Goal: Task Accomplishment & Management: Complete application form

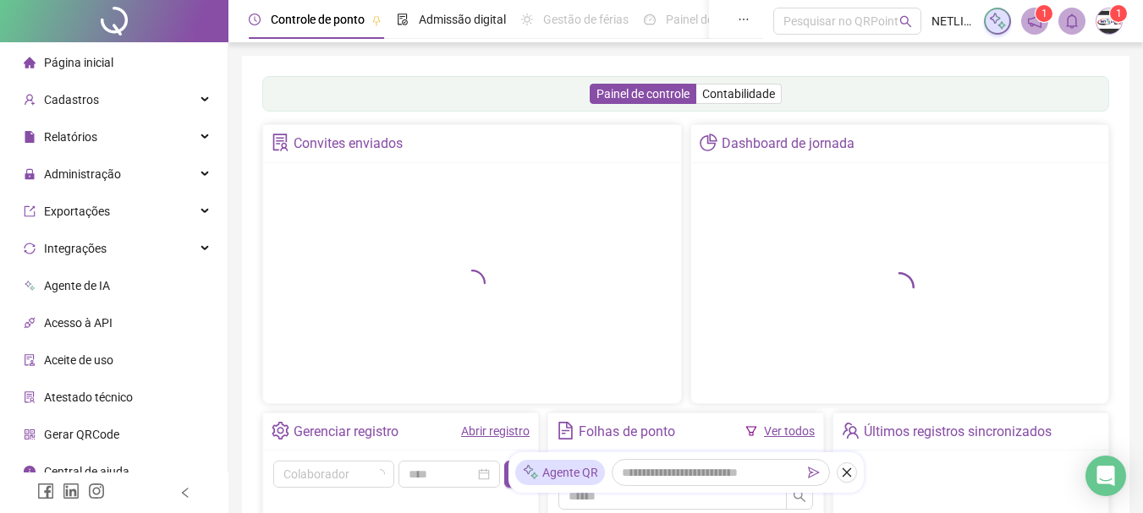
click at [0, 0] on div "Pergunte ao agente [PERSON_NAME] do seu DP Quantos atestados foram solicitados …" at bounding box center [0, 0] width 0 height 0
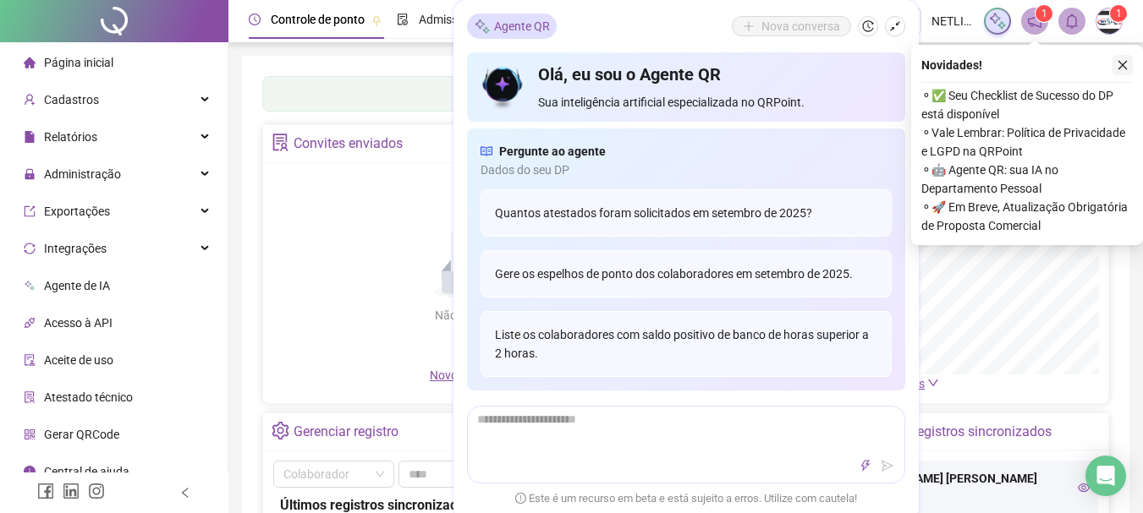
click at [900, 28] on icon "shrink" at bounding box center [895, 26] width 12 height 12
click at [1124, 66] on icon "close" at bounding box center [1122, 65] width 12 height 12
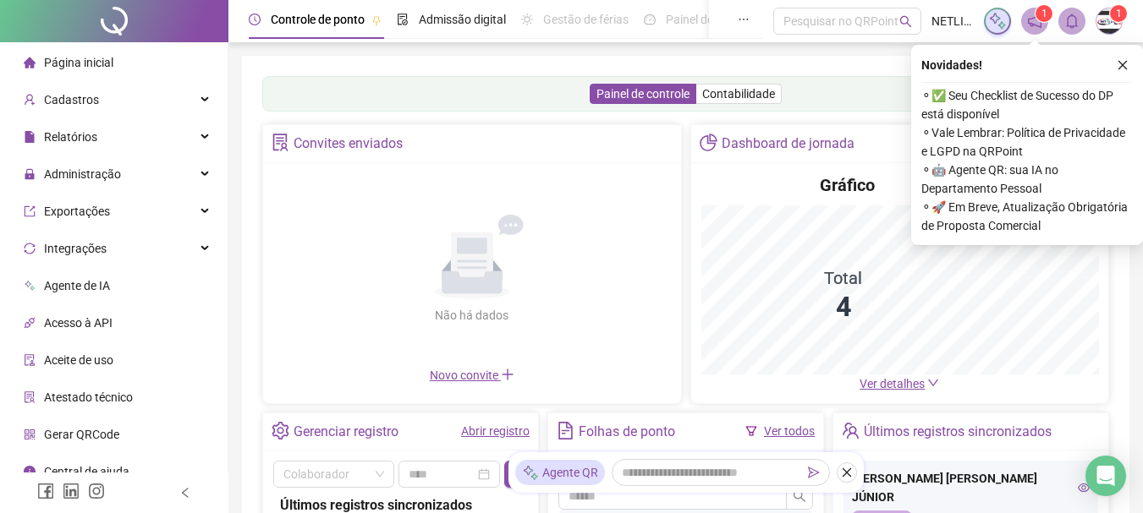
click at [505, 366] on div "Não há dados Não há dados" at bounding box center [472, 269] width 398 height 193
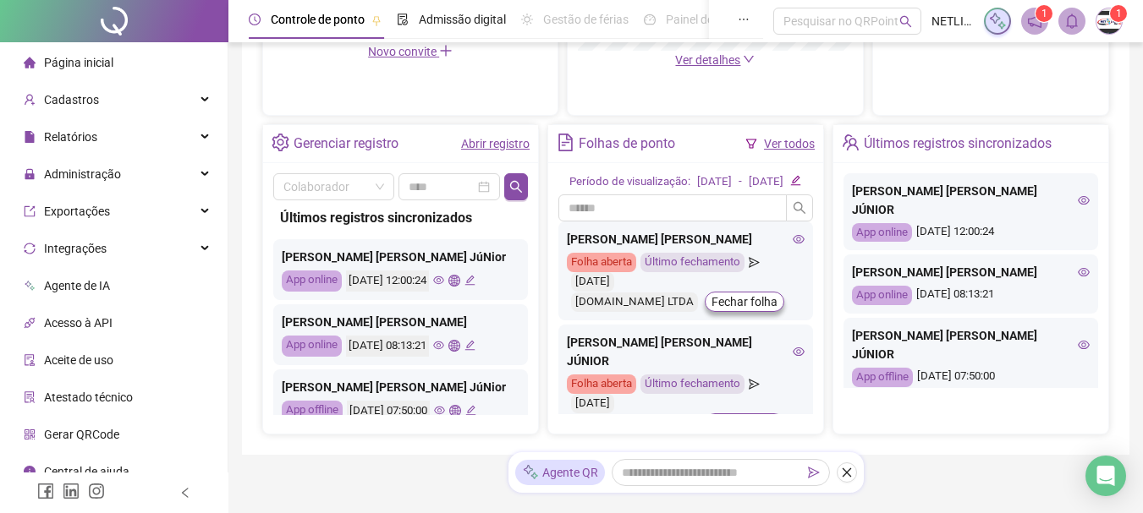
scroll to position [592, 0]
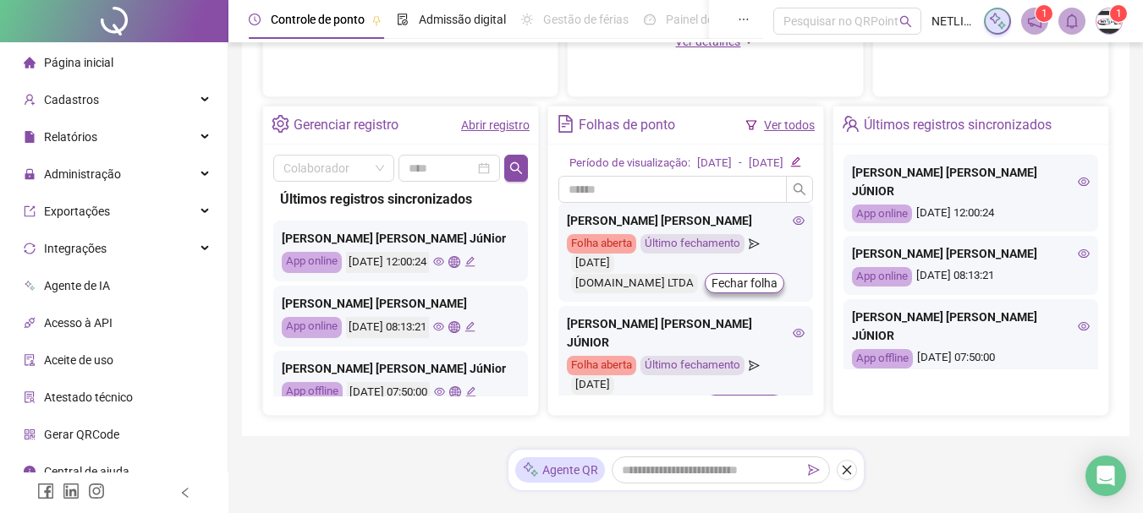
click at [486, 121] on link "Abrir registro" at bounding box center [495, 125] width 69 height 14
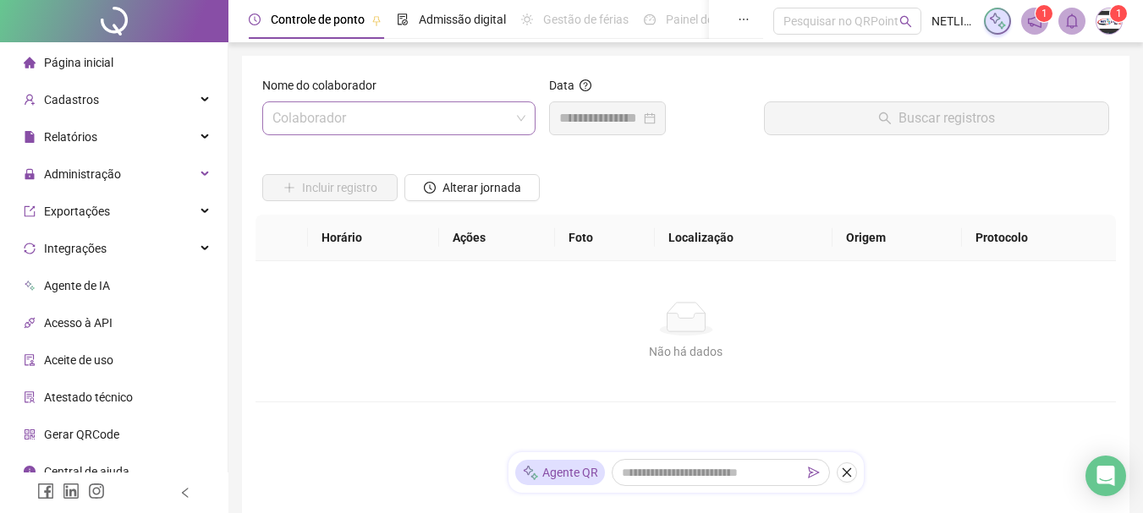
click at [485, 133] on input "search" at bounding box center [391, 118] width 238 height 32
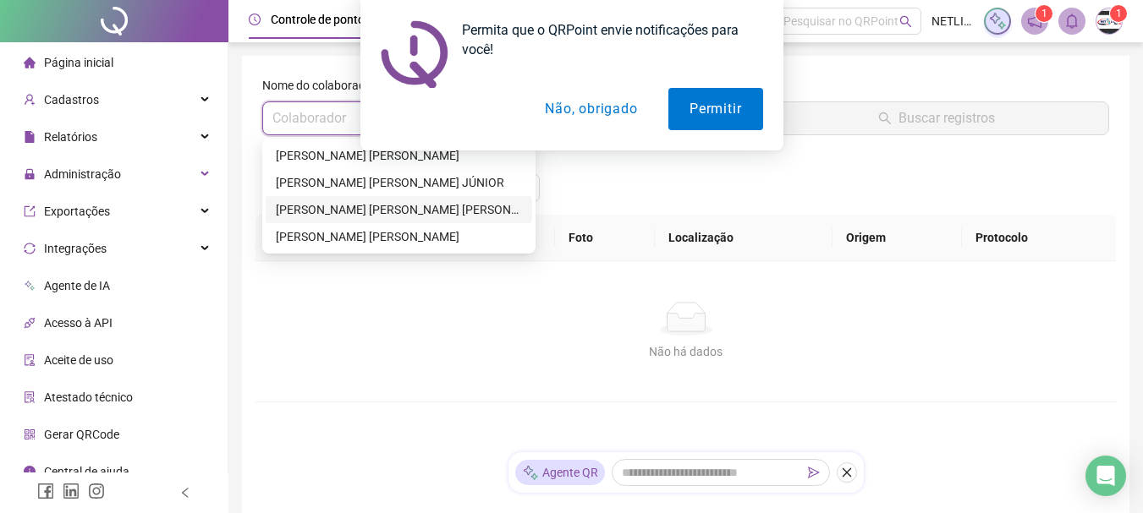
click at [560, 107] on button "Não, obrigado" at bounding box center [591, 109] width 134 height 42
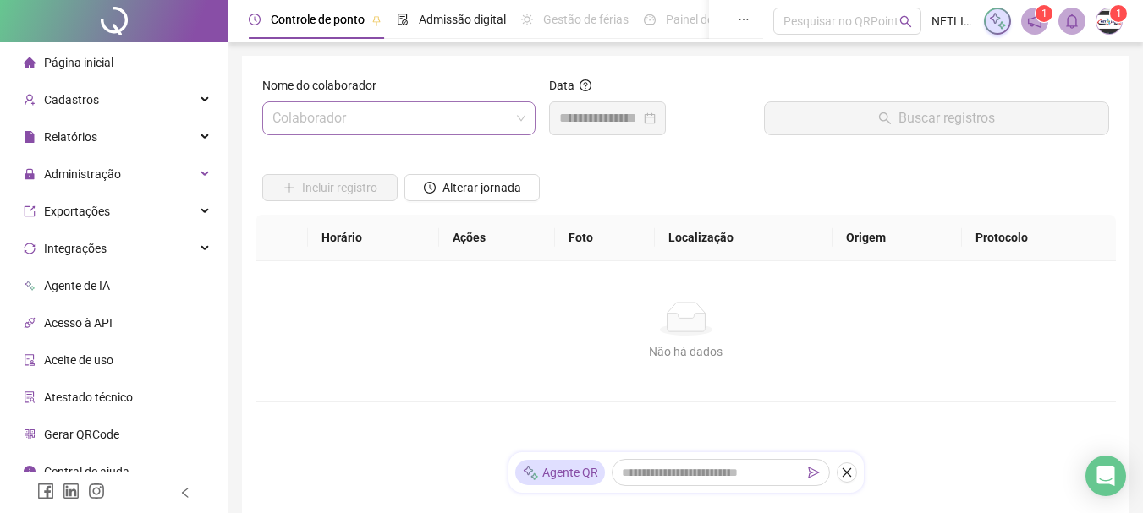
click at [375, 123] on input "search" at bounding box center [391, 118] width 238 height 32
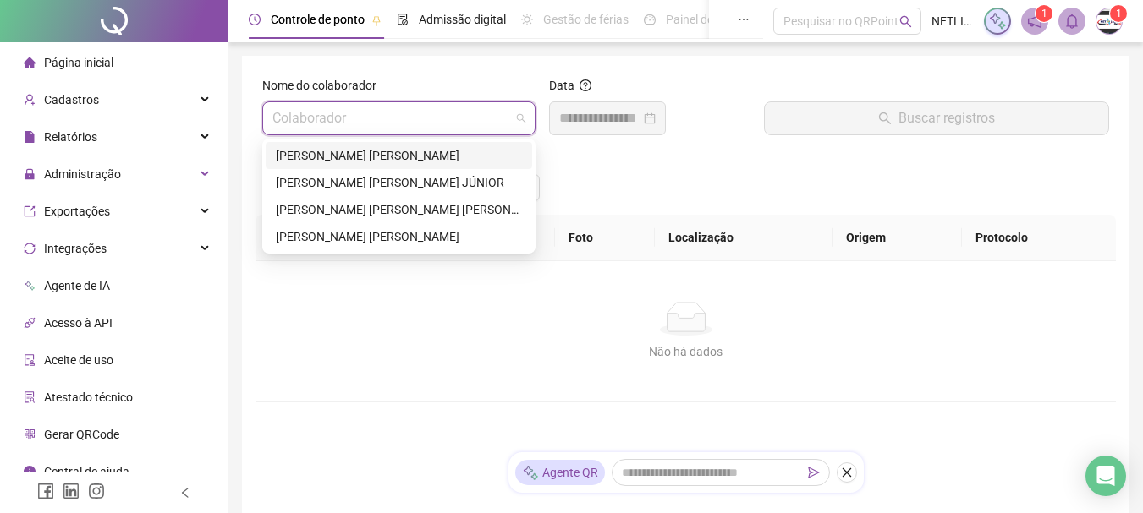
click at [341, 155] on div "[PERSON_NAME] [PERSON_NAME]" at bounding box center [399, 155] width 246 height 19
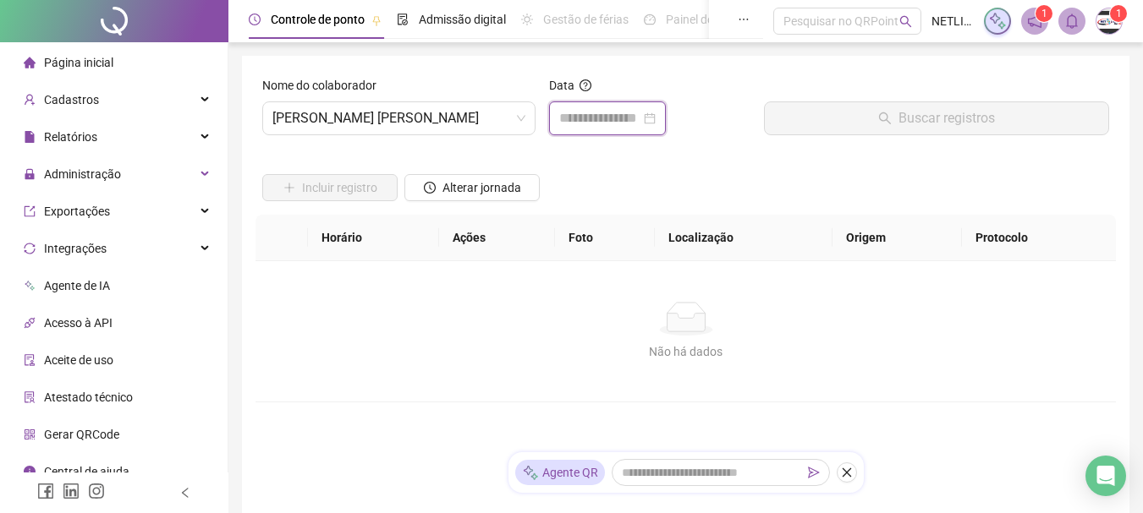
click at [628, 125] on input at bounding box center [599, 118] width 81 height 20
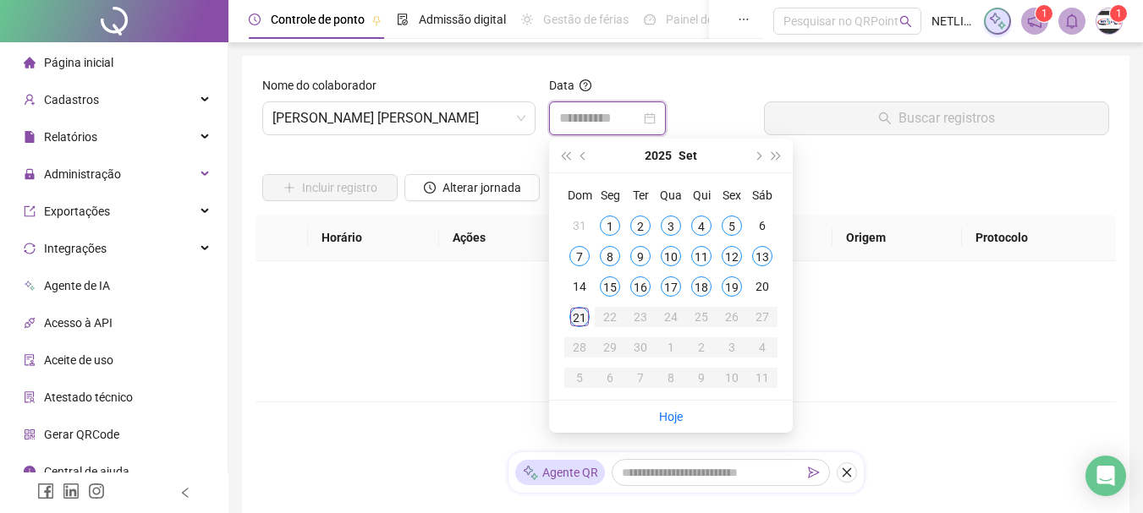
type input "**********"
click at [579, 315] on div "21" at bounding box center [579, 317] width 20 height 20
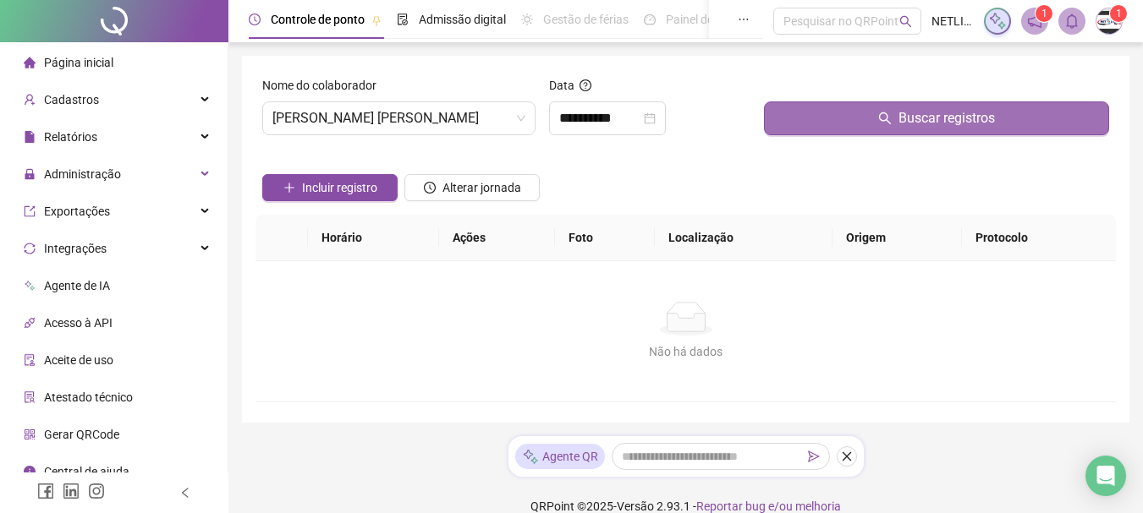
click at [819, 117] on button "Buscar registros" at bounding box center [936, 118] width 345 height 34
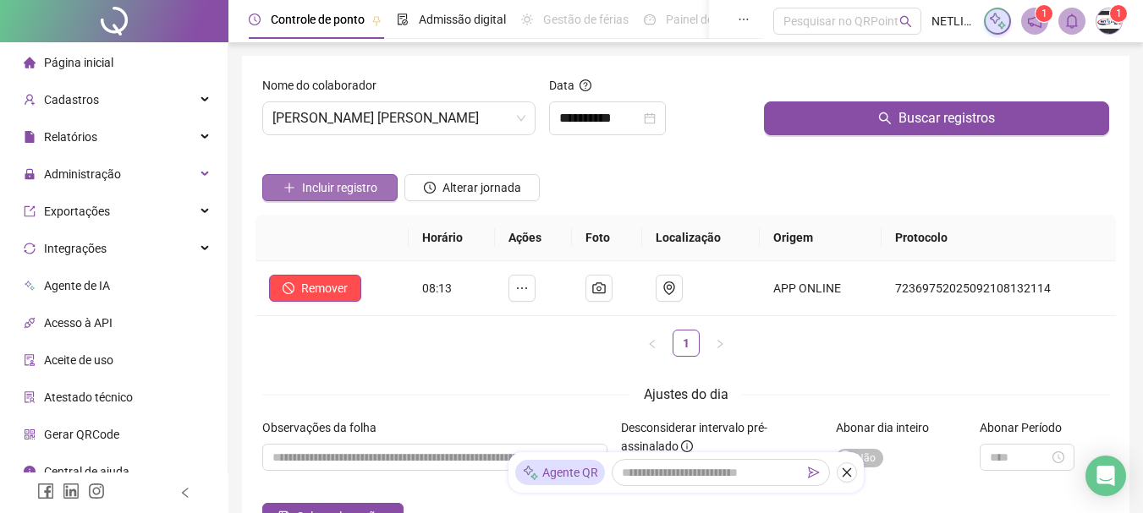
click at [306, 179] on span "Incluir registro" at bounding box center [339, 187] width 75 height 19
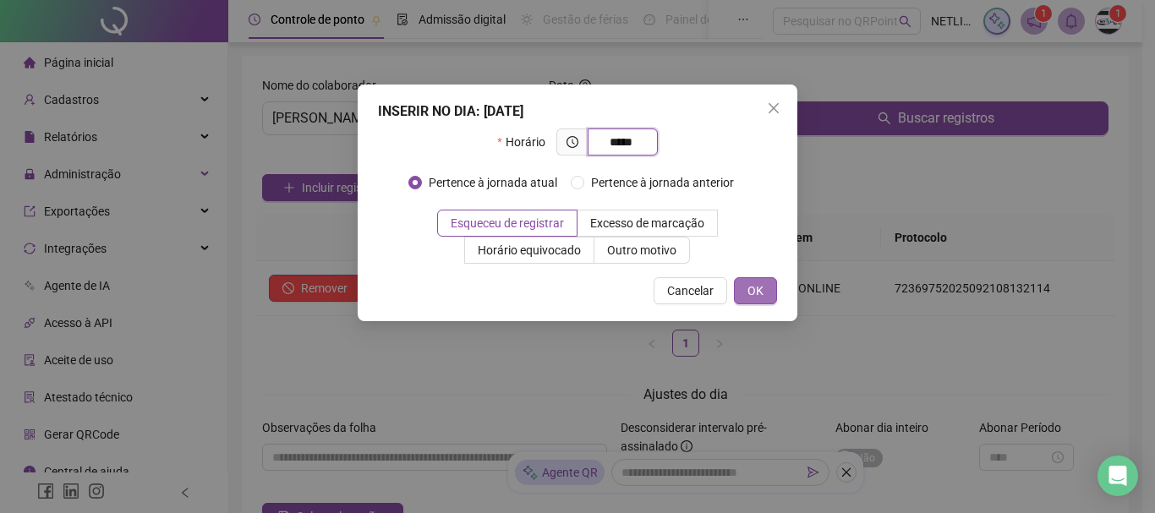
type input "*****"
click at [771, 296] on button "OK" at bounding box center [755, 290] width 43 height 27
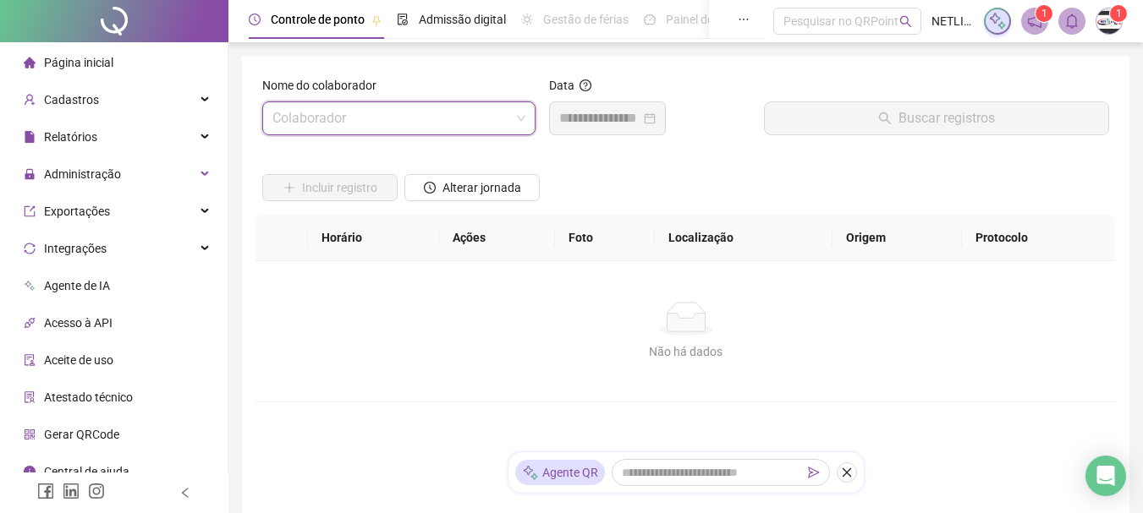
click at [465, 118] on input "search" at bounding box center [391, 118] width 238 height 32
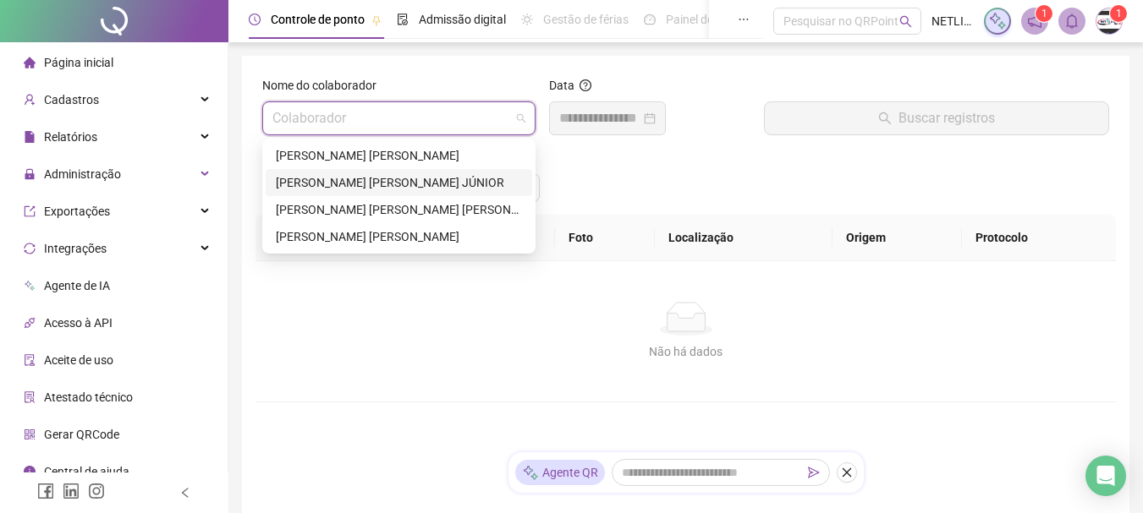
click at [337, 184] on div "[PERSON_NAME] [PERSON_NAME] JÚNIOR" at bounding box center [399, 182] width 246 height 19
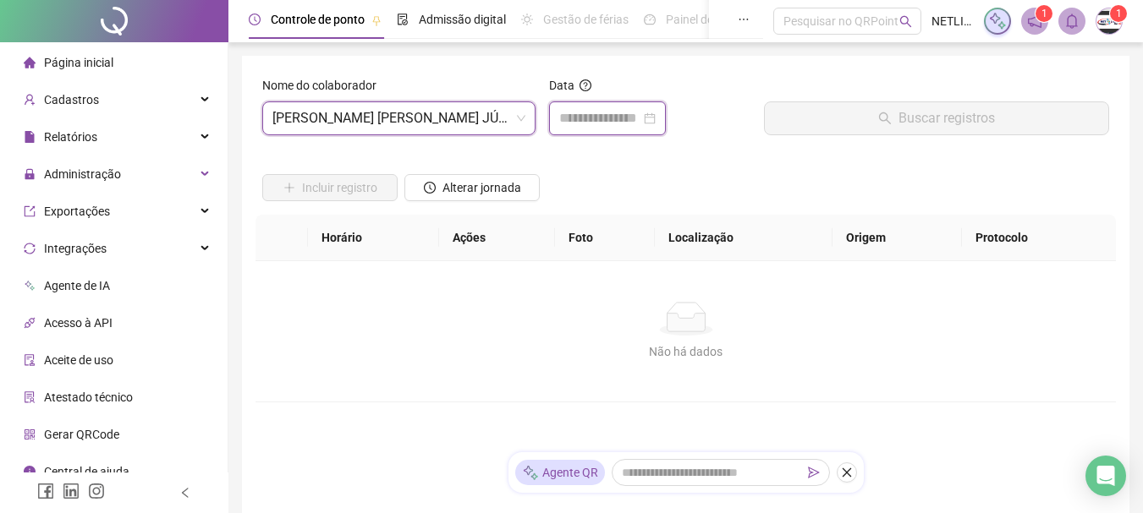
click at [637, 118] on input at bounding box center [599, 118] width 81 height 20
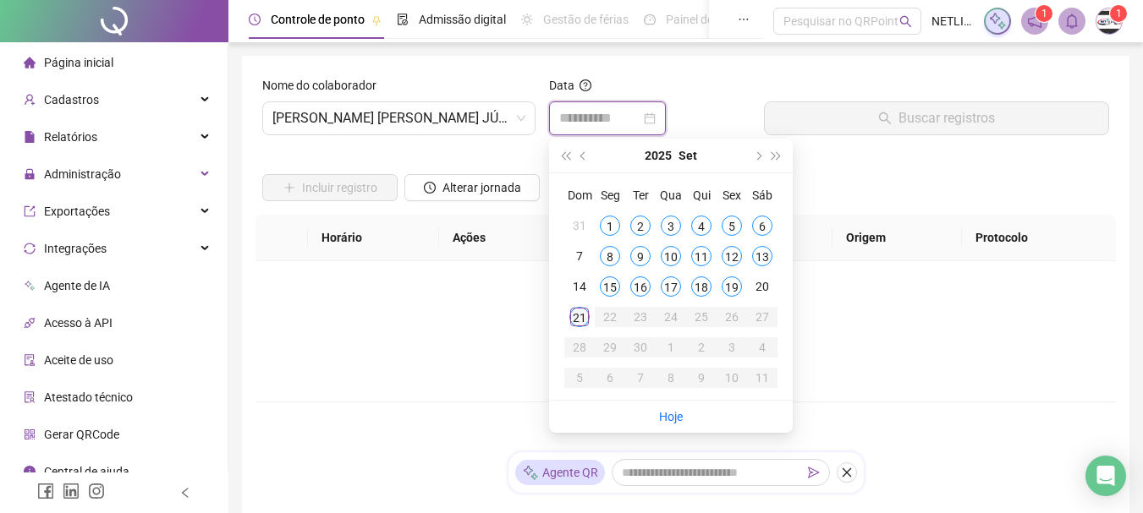
type input "**********"
click at [580, 316] on div "21" at bounding box center [579, 317] width 20 height 20
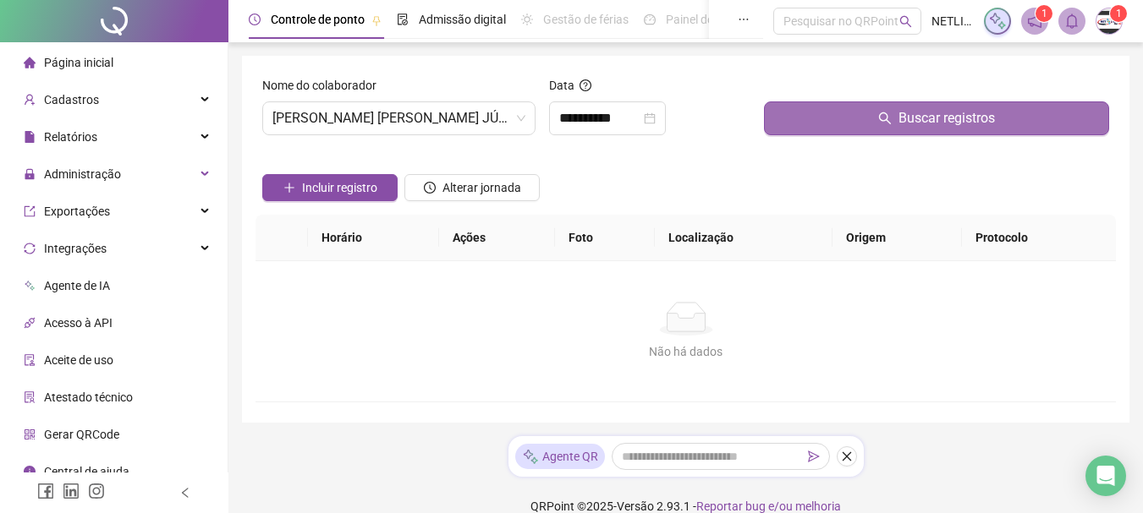
click at [825, 123] on button "Buscar registros" at bounding box center [936, 118] width 345 height 34
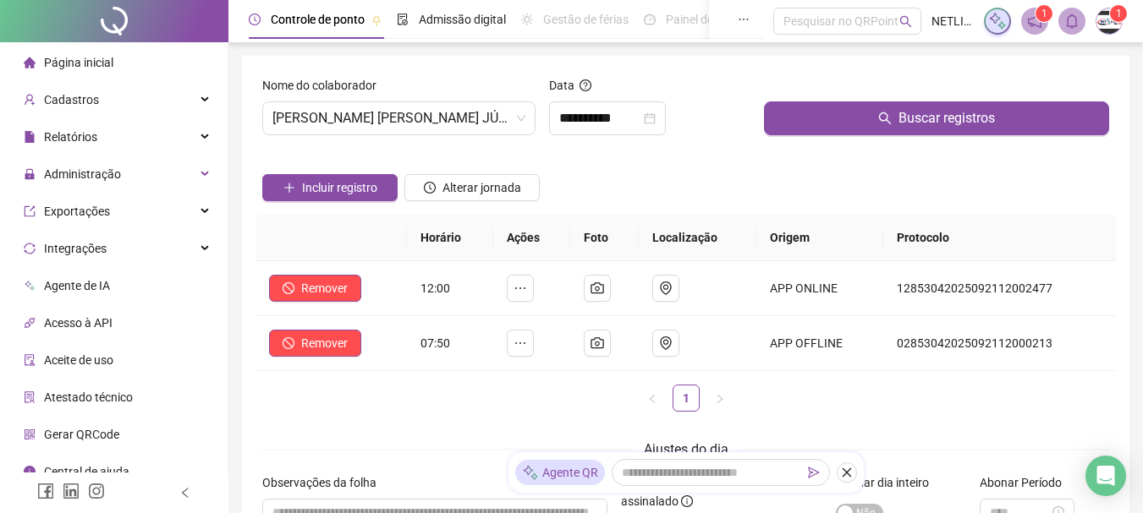
click at [735, 192] on div "Incluir registro Alterar jornada" at bounding box center [685, 182] width 853 height 66
click at [85, 59] on span "Página inicial" at bounding box center [78, 63] width 69 height 14
